Goal: Transaction & Acquisition: Obtain resource

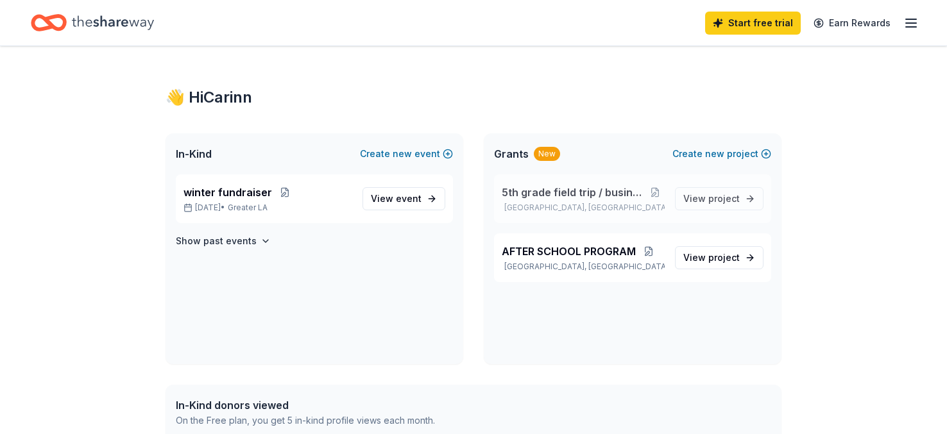
click at [549, 199] on span "5th grade field trip / busing expenses" at bounding box center [574, 192] width 144 height 15
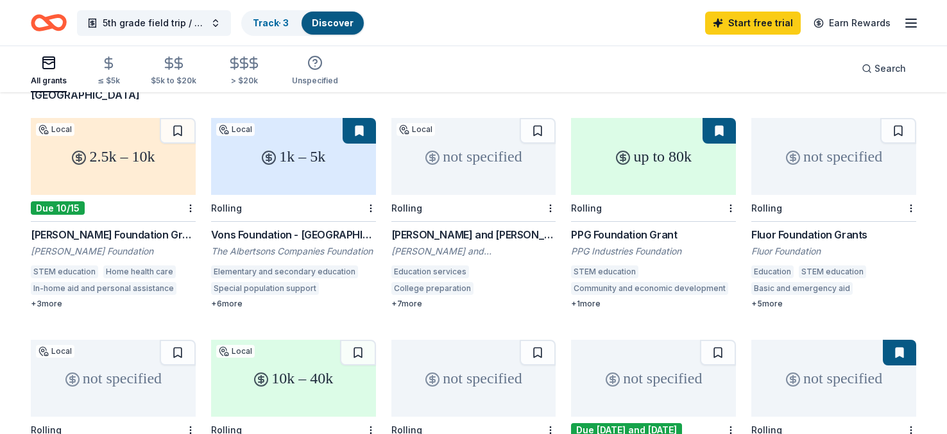
scroll to position [114, 0]
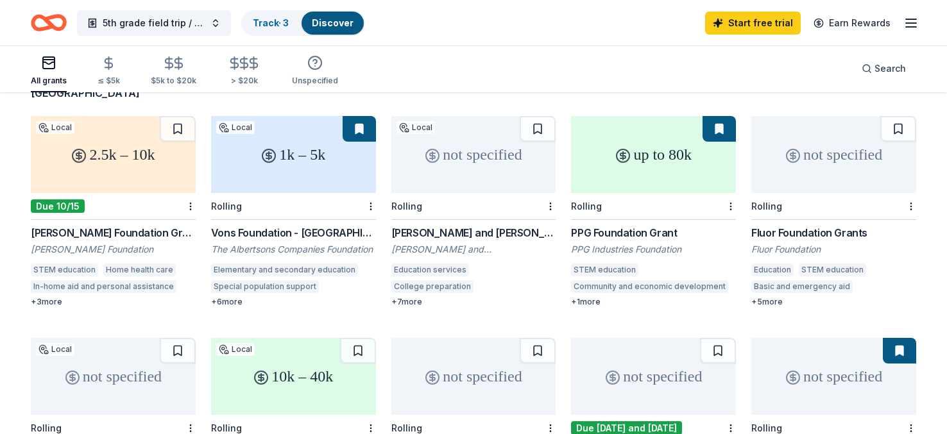
click at [275, 193] on div "Rolling" at bounding box center [293, 206] width 165 height 27
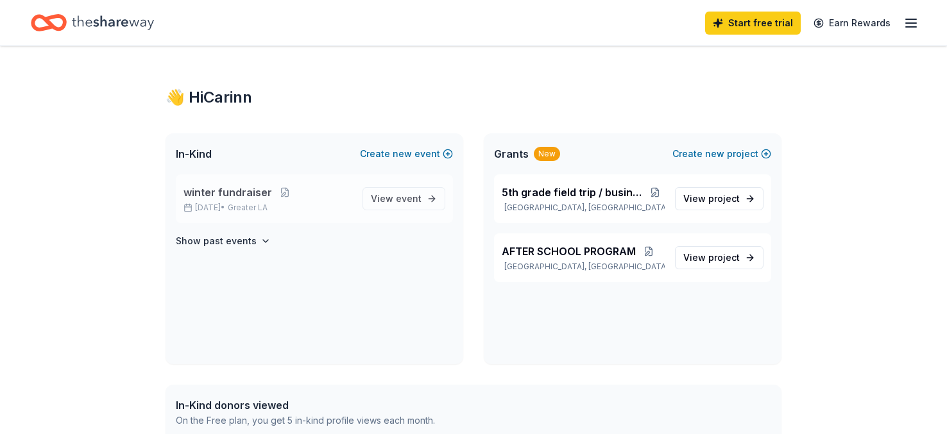
click at [192, 192] on span "winter fundraiser" at bounding box center [227, 192] width 89 height 15
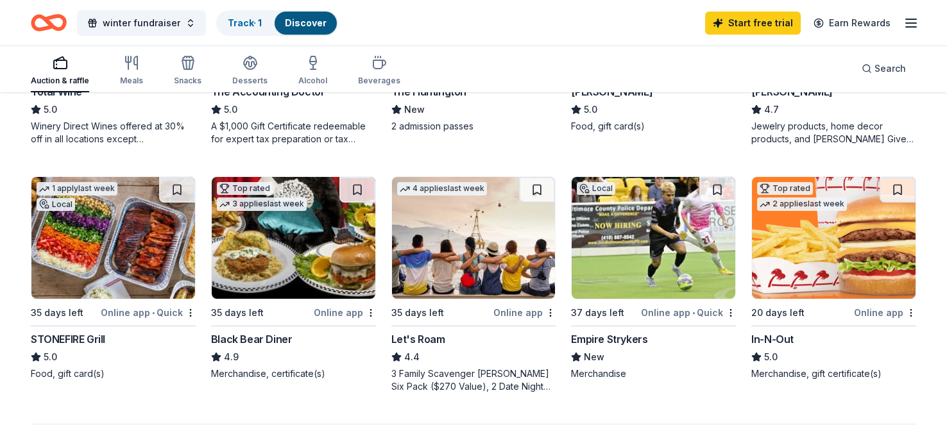
scroll to position [798, 0]
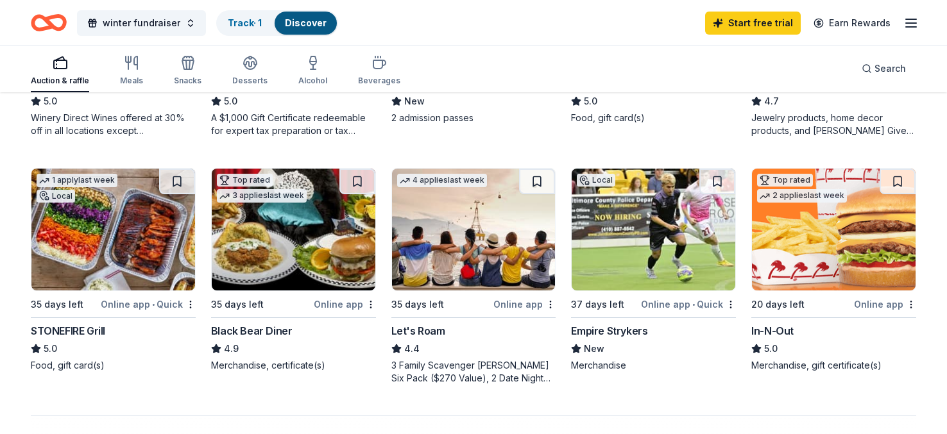
click at [887, 258] on img at bounding box center [834, 230] width 164 height 122
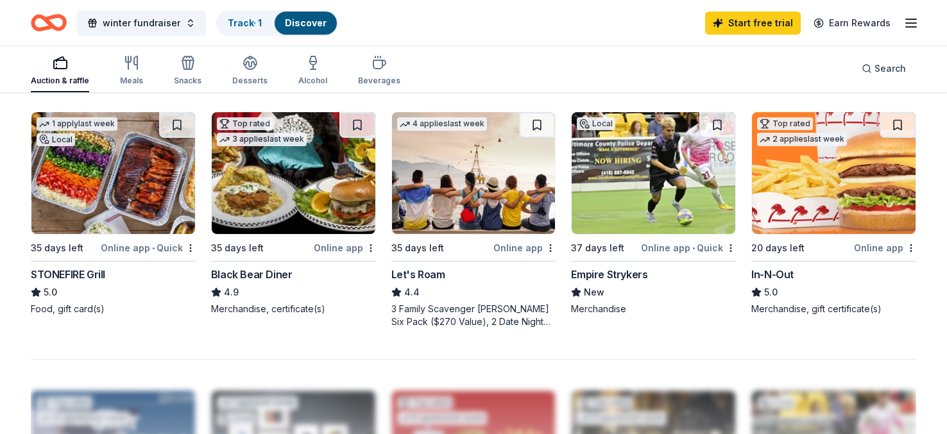
scroll to position [863, 0]
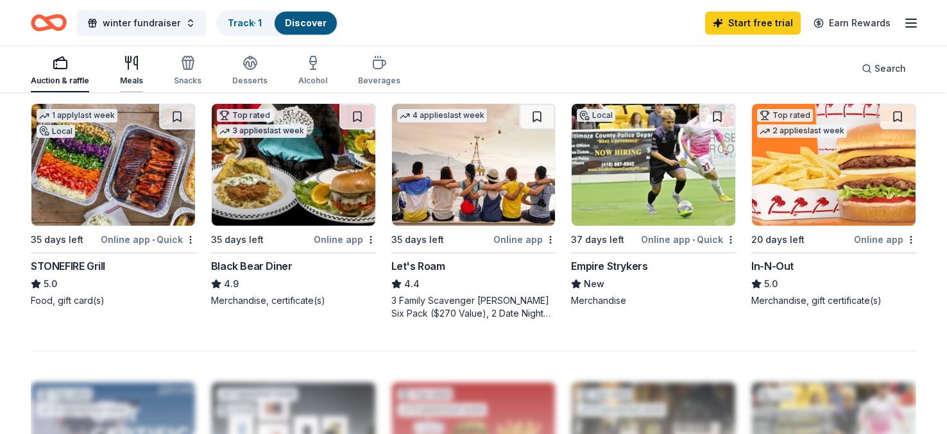
click at [136, 71] on div "Meals" at bounding box center [131, 70] width 23 height 31
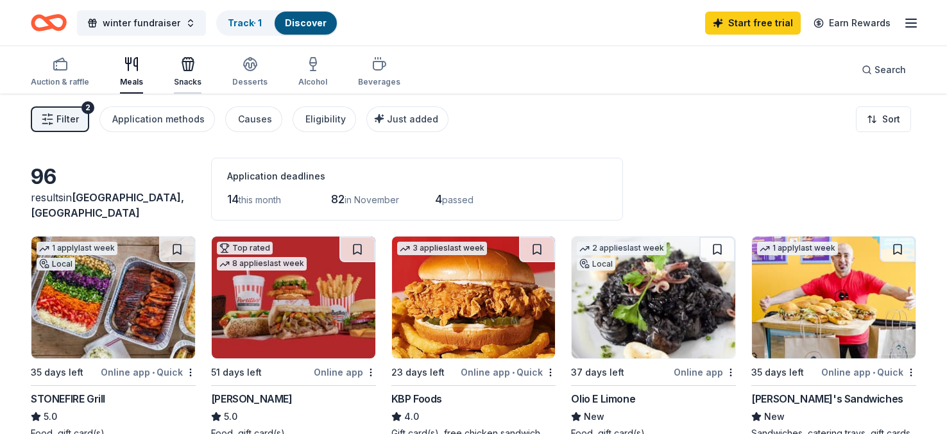
click at [186, 77] on div "Snacks" at bounding box center [188, 82] width 28 height 10
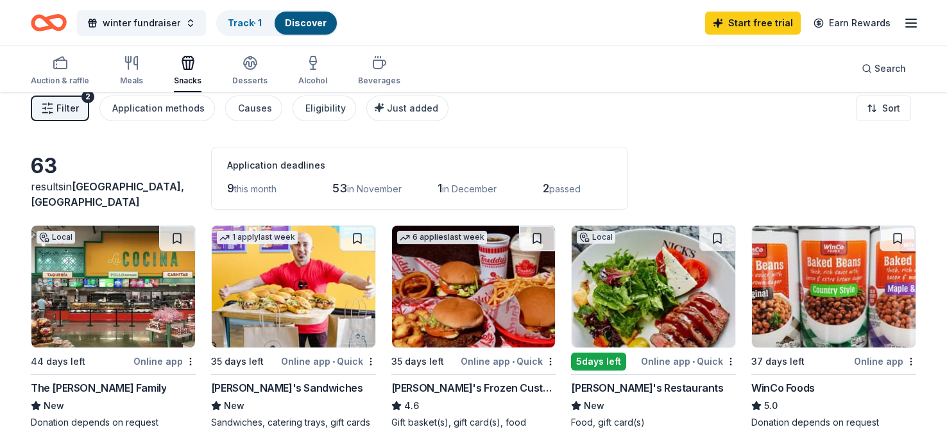
scroll to position [3, 0]
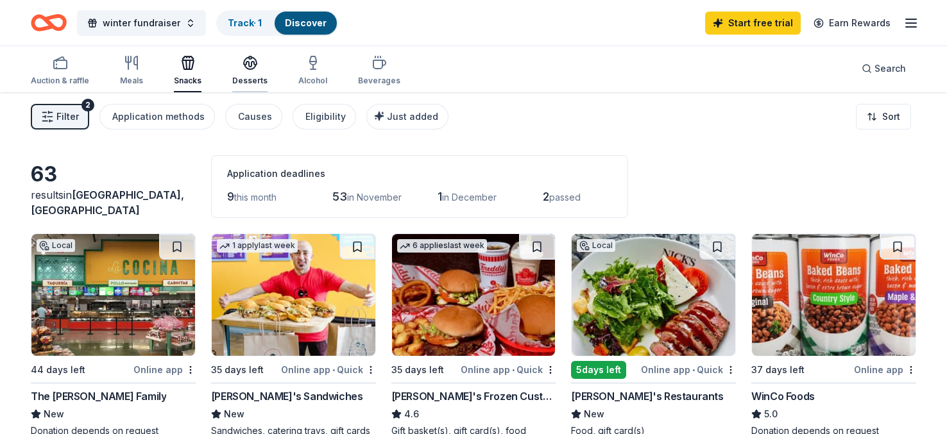
click at [247, 72] on div "Desserts" at bounding box center [249, 70] width 35 height 31
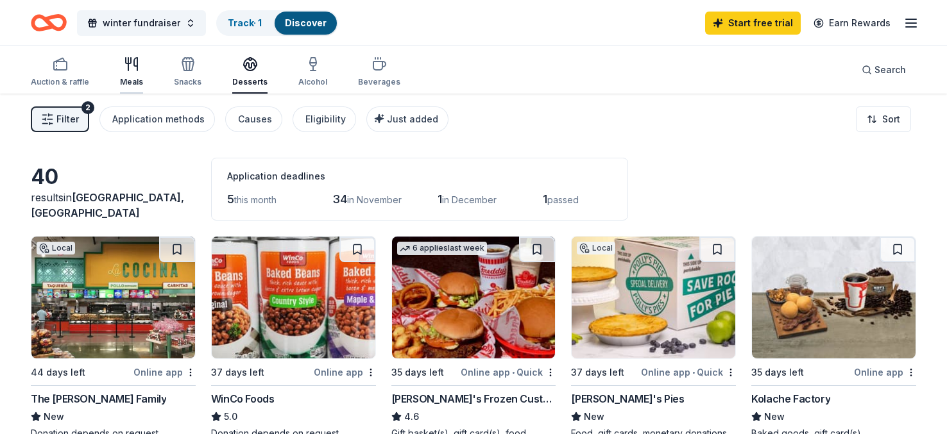
click at [139, 79] on div "Meals" at bounding box center [131, 82] width 23 height 10
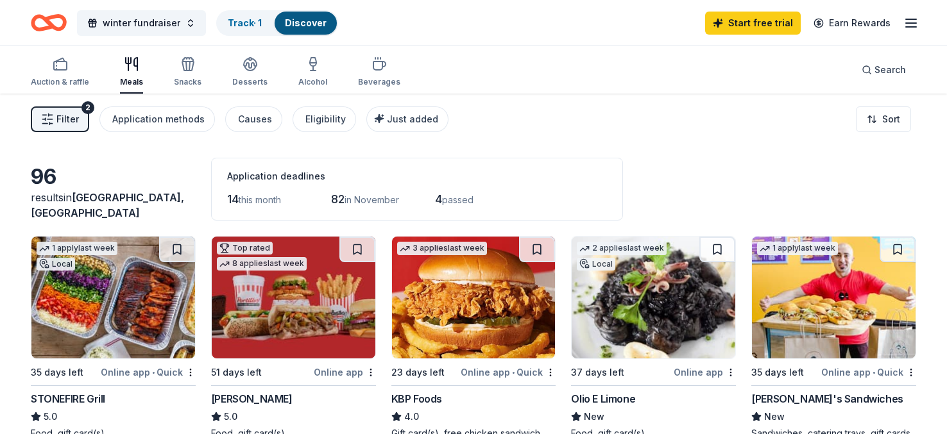
click at [122, 286] on img at bounding box center [113, 298] width 164 height 122
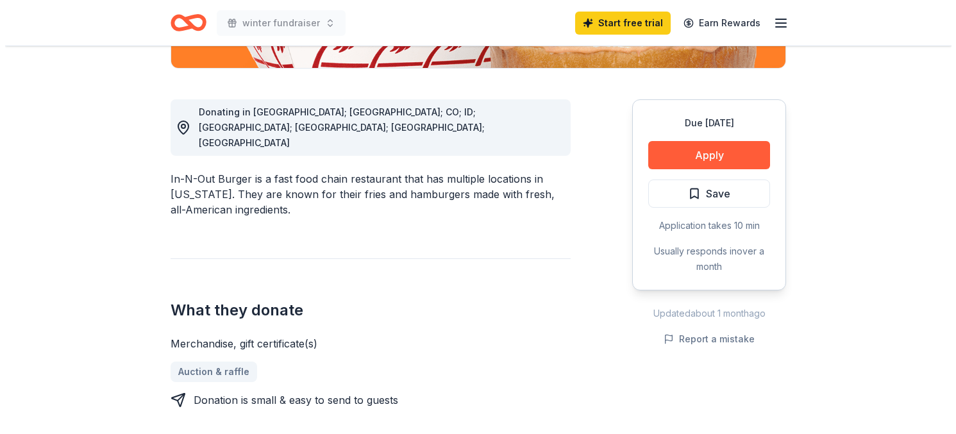
scroll to position [325, 0]
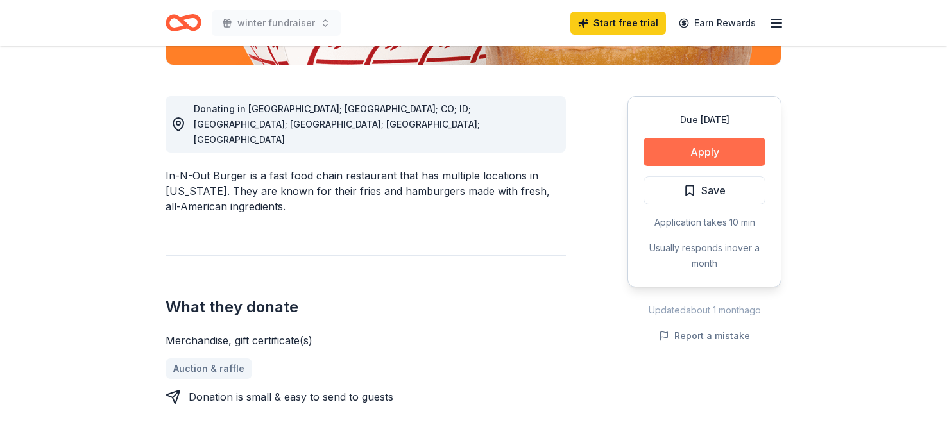
click at [681, 157] on button "Apply" at bounding box center [704, 152] width 122 height 28
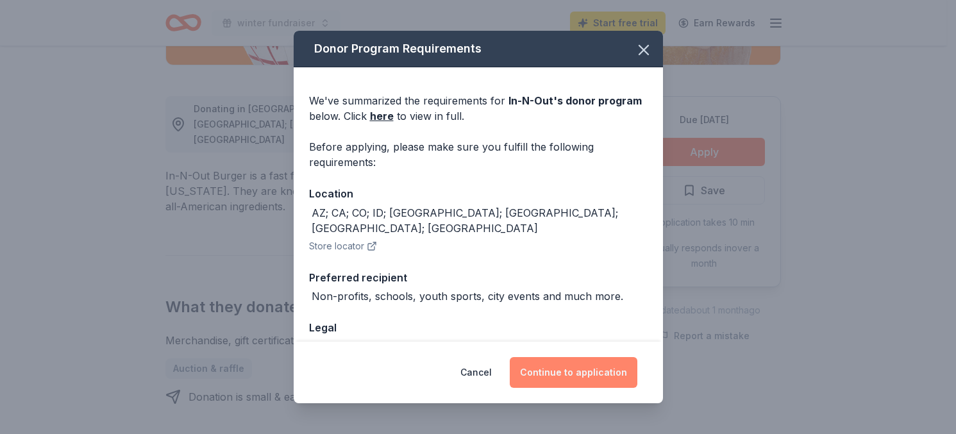
click at [586, 375] on button "Continue to application" at bounding box center [574, 372] width 128 height 31
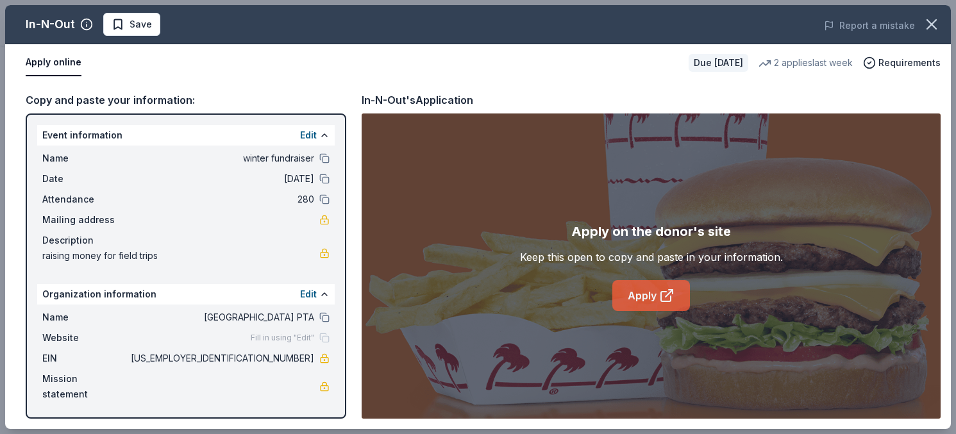
click at [650, 302] on link "Apply" at bounding box center [651, 295] width 78 height 31
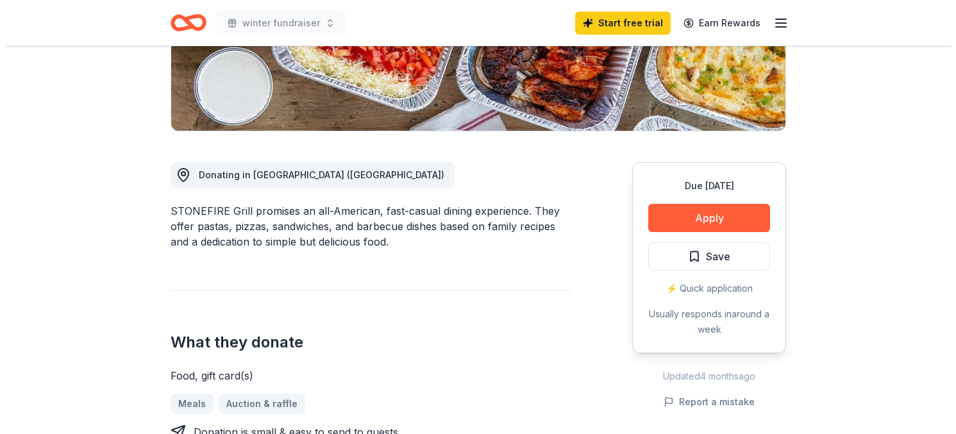
scroll to position [295, 0]
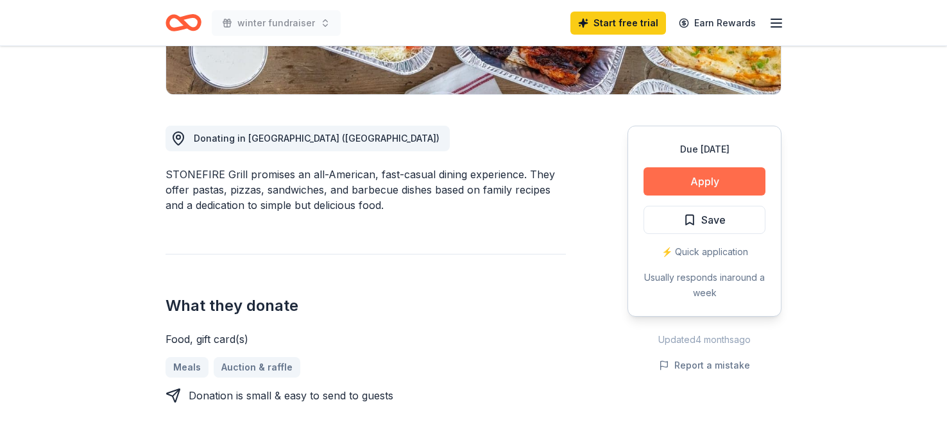
click at [710, 183] on button "Apply" at bounding box center [704, 181] width 122 height 28
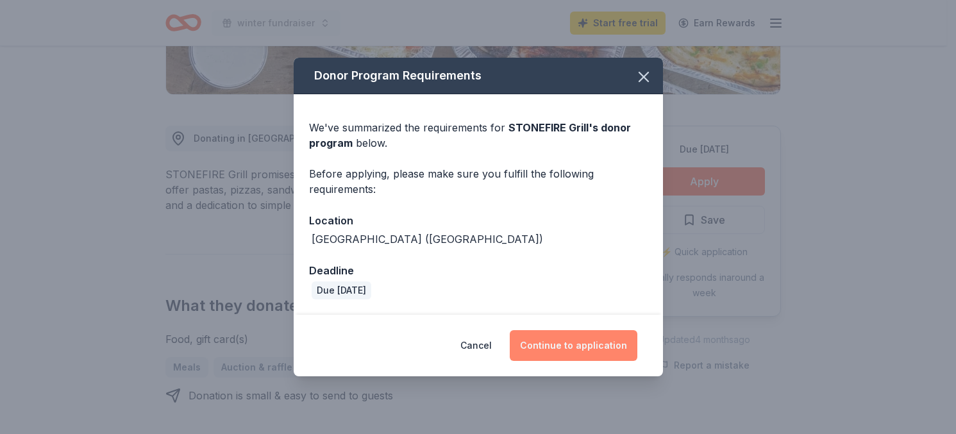
click at [605, 343] on button "Continue to application" at bounding box center [574, 345] width 128 height 31
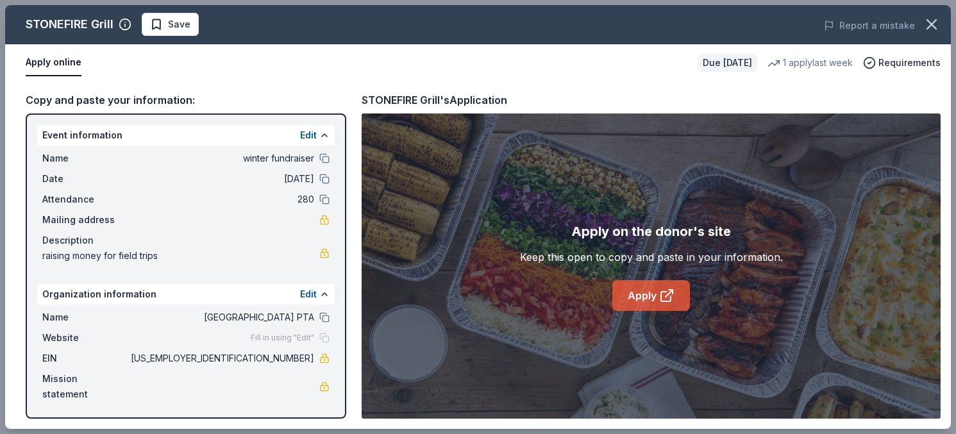
click at [645, 301] on link "Apply" at bounding box center [651, 295] width 78 height 31
